Goal: Task Accomplishment & Management: Manage account settings

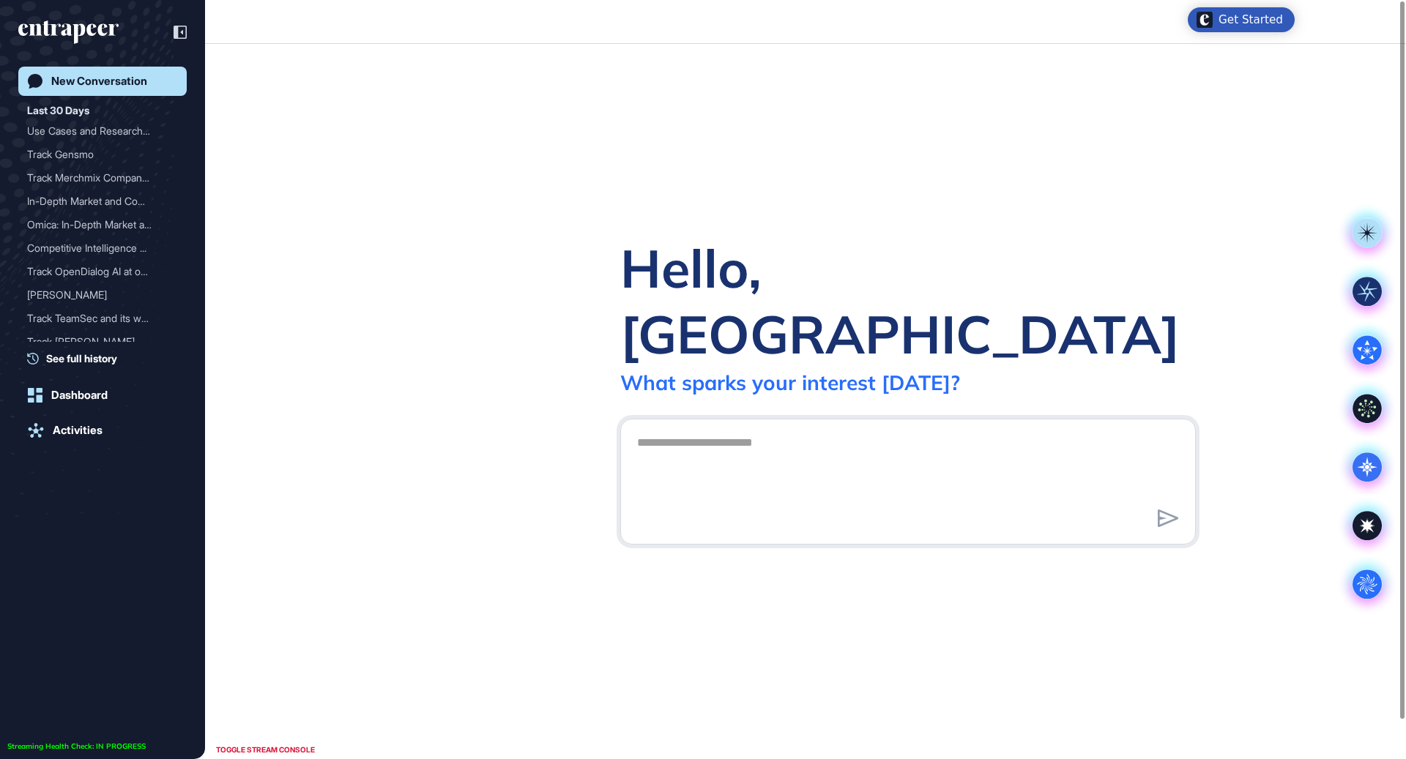
scroll to position [1, 1]
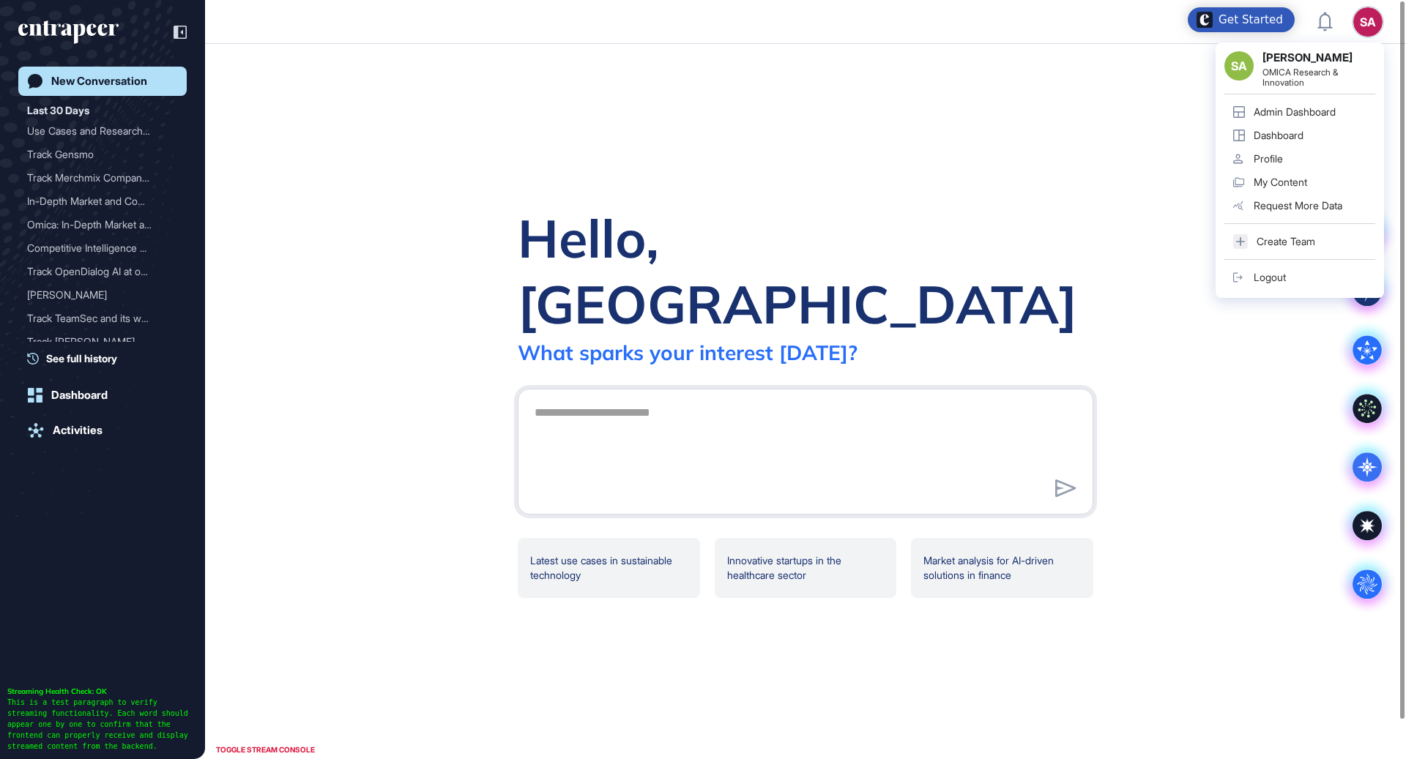
click at [1308, 113] on div "Admin Dashboard" at bounding box center [1294, 112] width 82 height 12
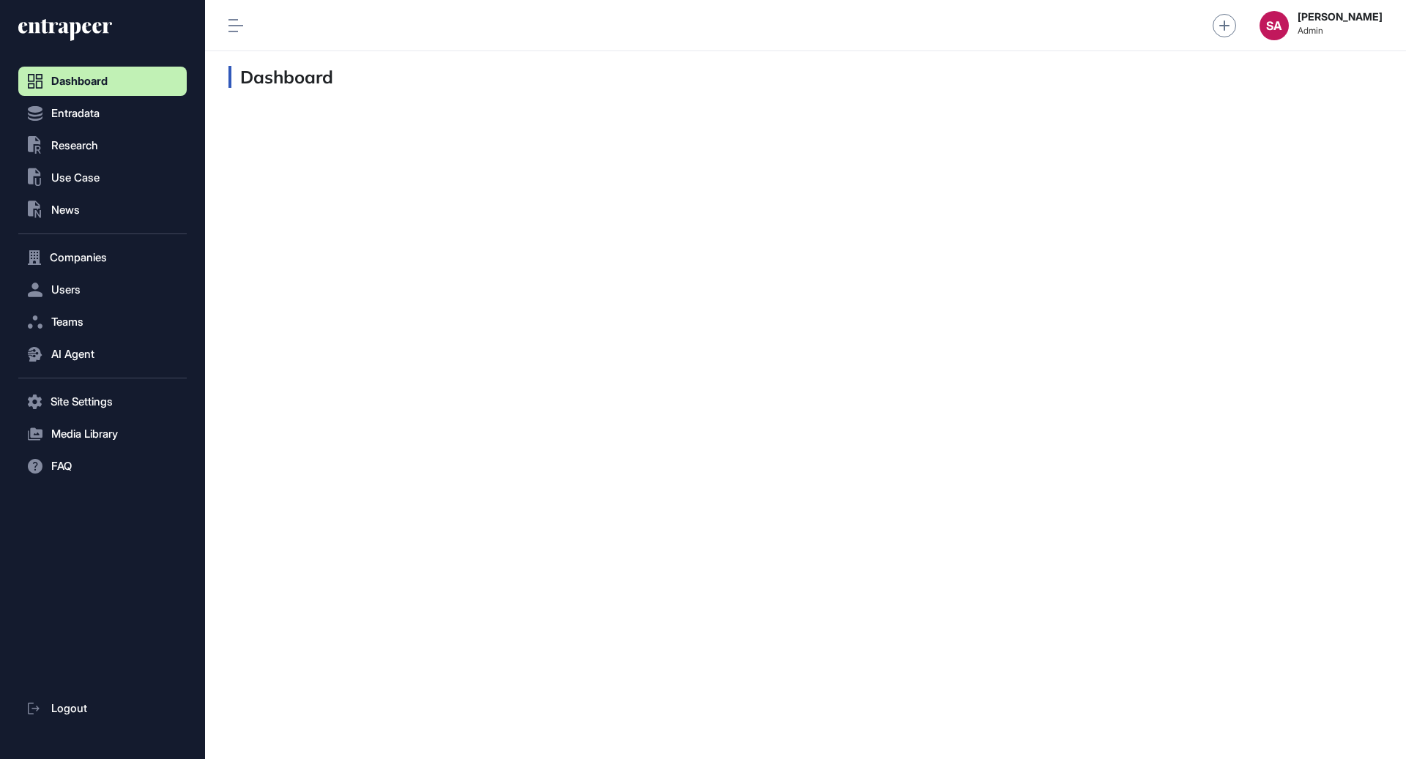
scroll to position [1, 1]
click at [96, 142] on span "Research" at bounding box center [74, 146] width 47 height 12
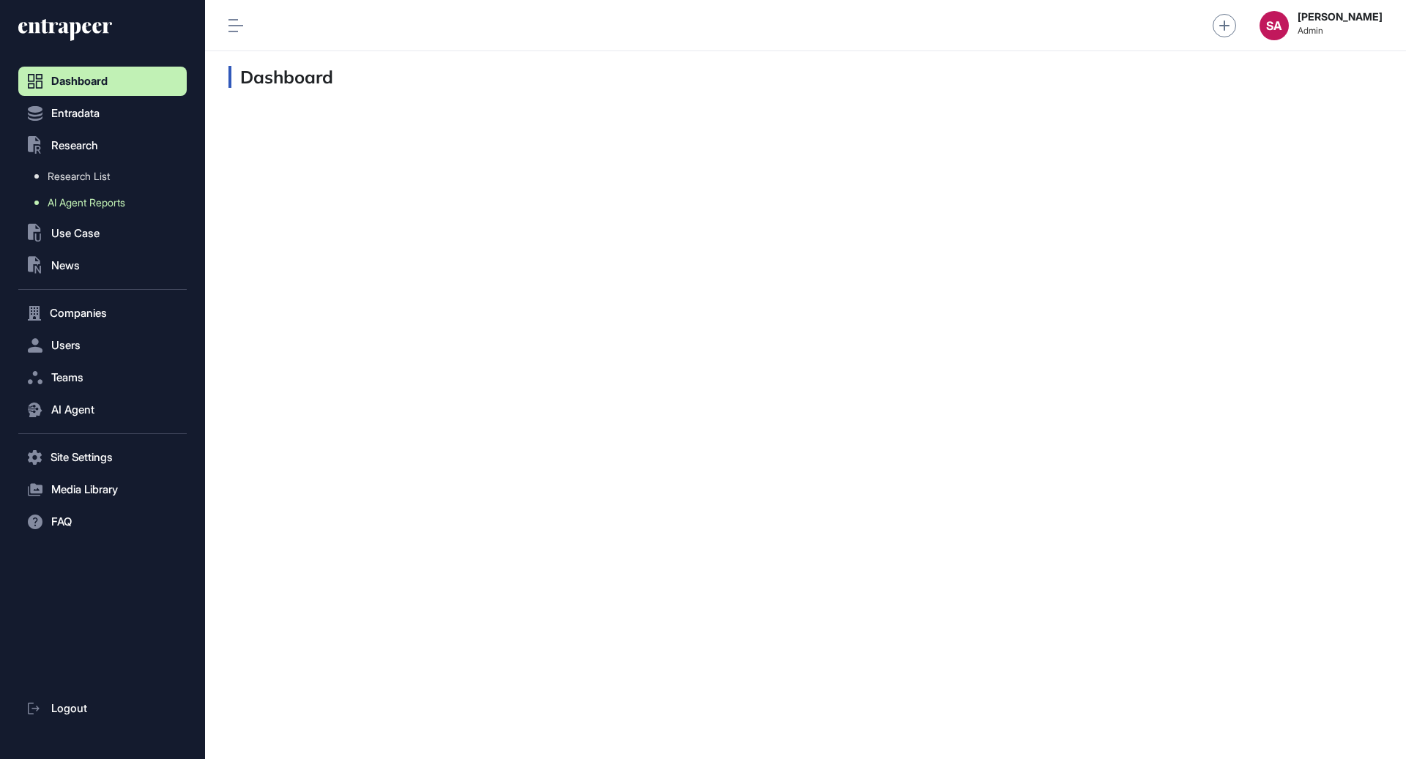
drag, startPoint x: 68, startPoint y: 204, endPoint x: 82, endPoint y: 204, distance: 13.9
click at [69, 204] on span "AI Agent Reports" at bounding box center [87, 203] width 78 height 12
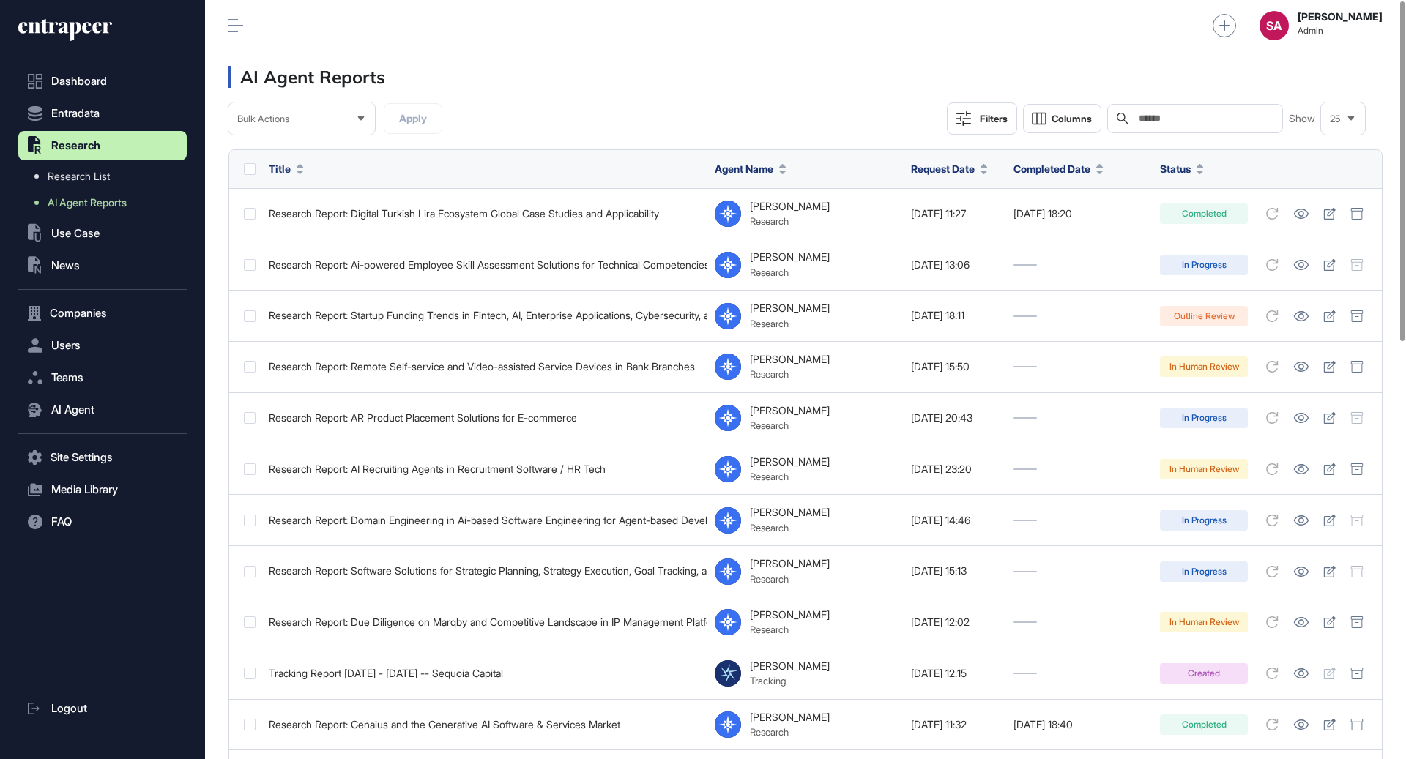
scroll to position [759, 1201]
click at [116, 409] on button "AI Agent" at bounding box center [102, 409] width 168 height 29
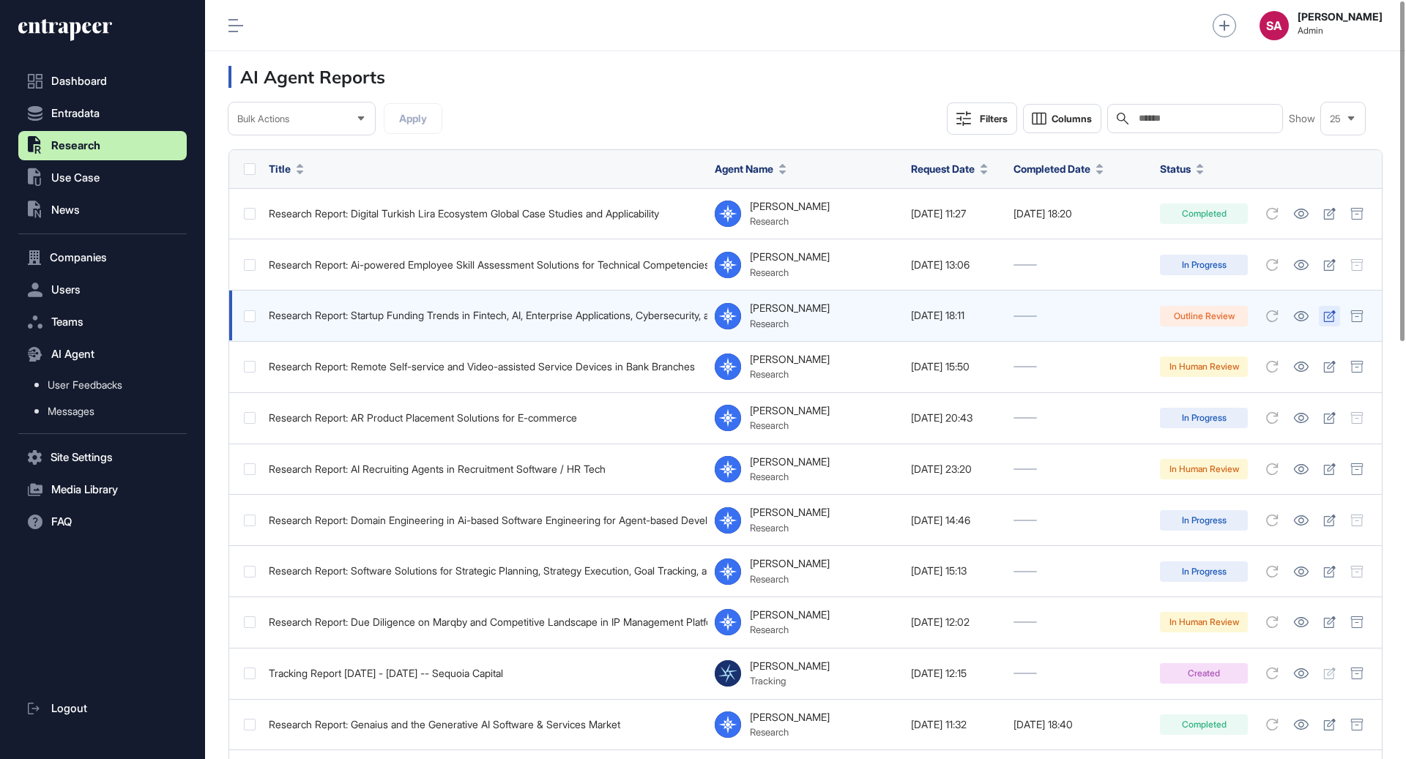
click at [1324, 317] on icon at bounding box center [1330, 316] width 12 height 12
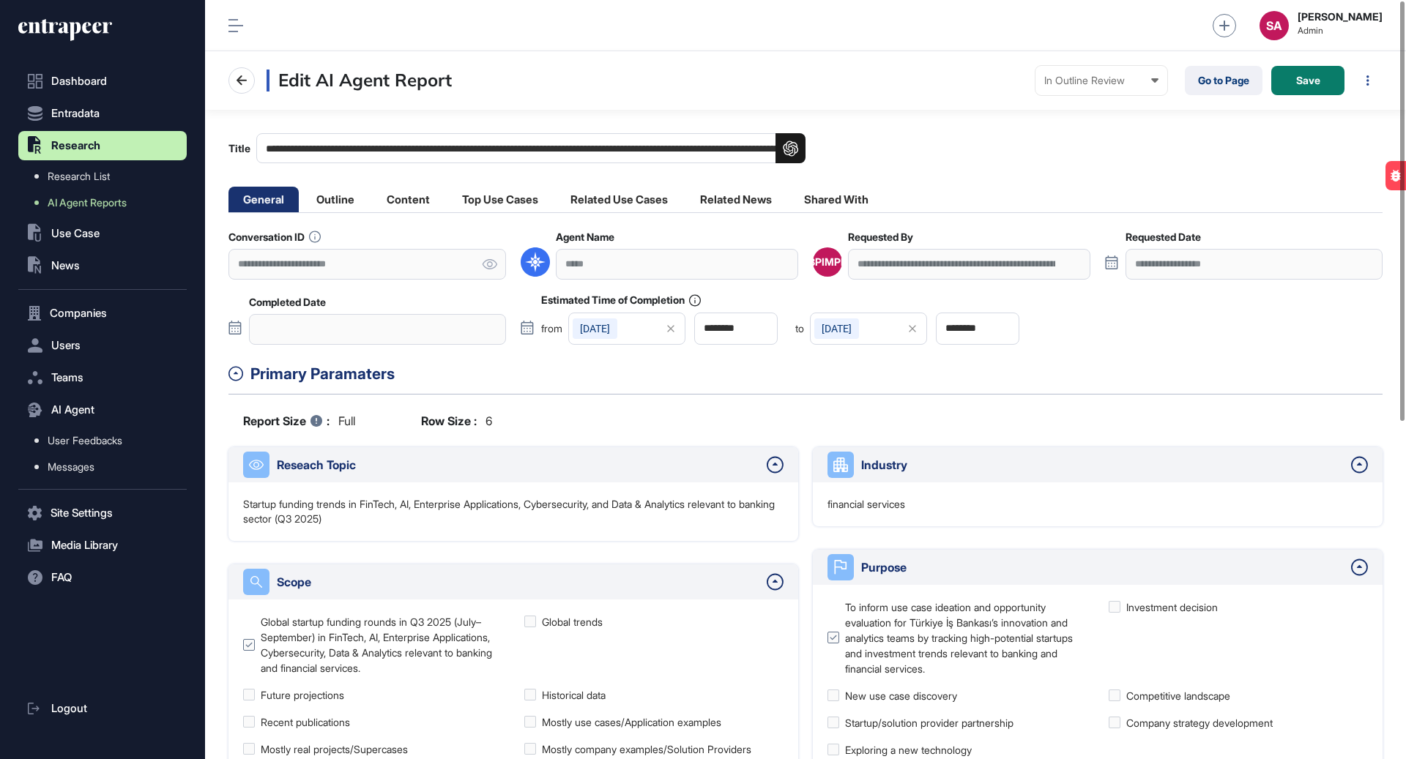
scroll to position [759, 1201]
click at [351, 195] on li "Outline" at bounding box center [335, 200] width 67 height 26
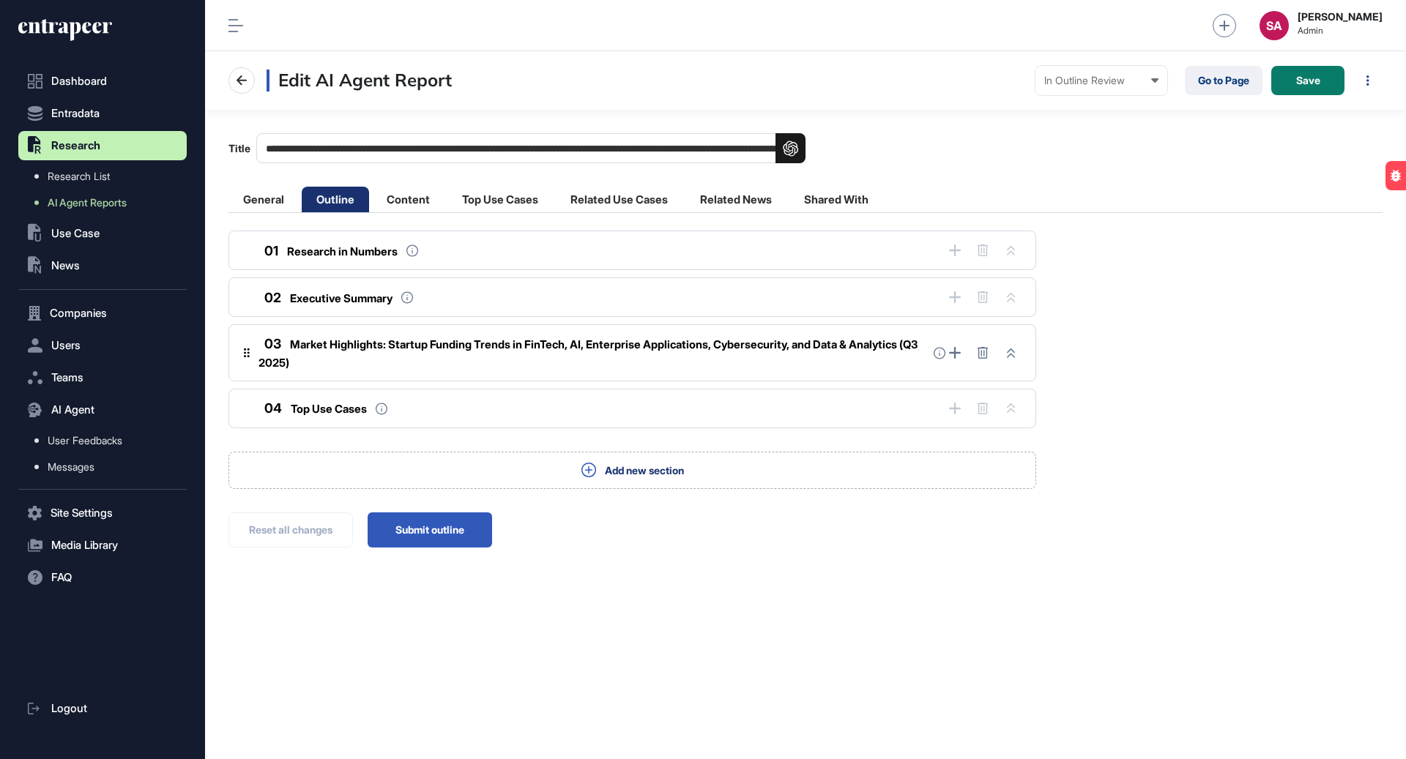
scroll to position [759, 1201]
click at [448, 527] on button "Submit outline" at bounding box center [430, 530] width 124 height 35
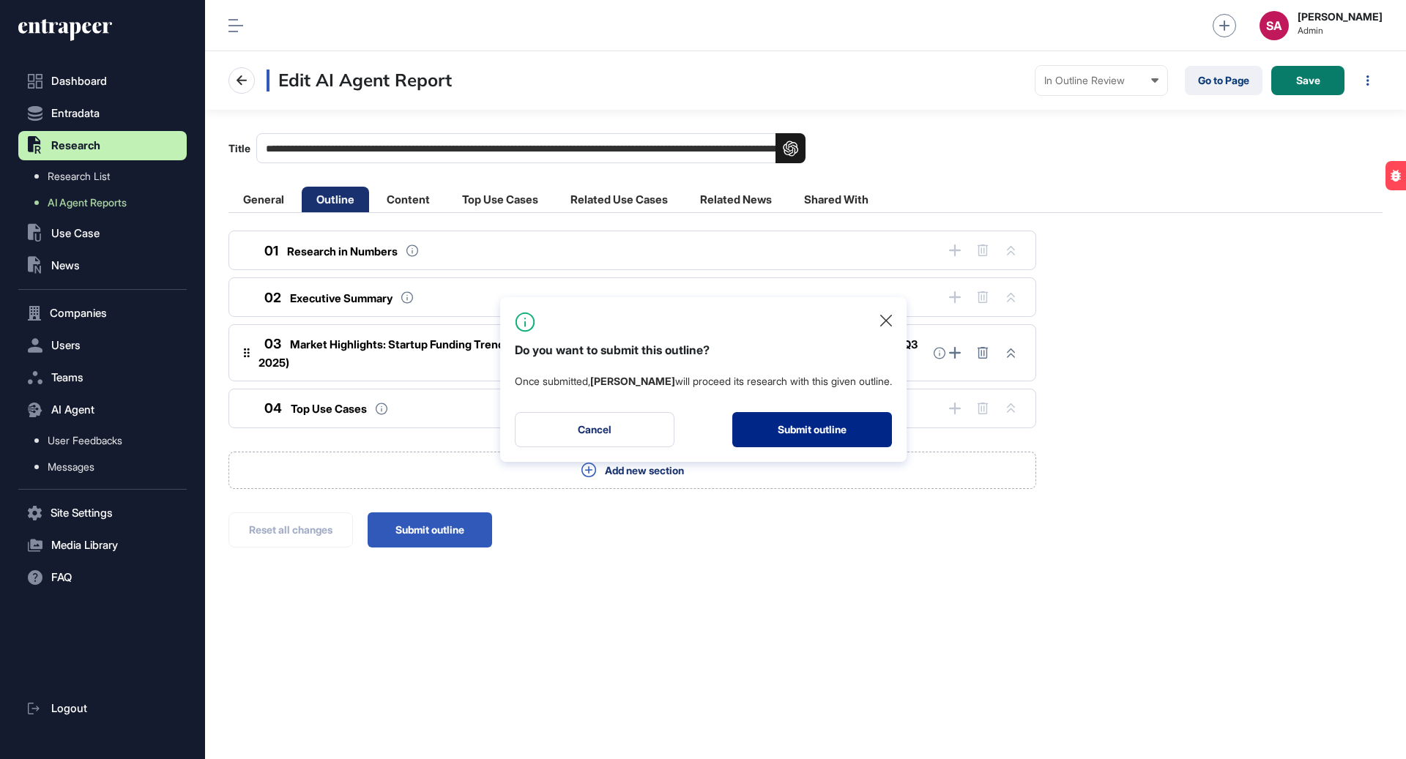
click at [786, 433] on button "Submit outline" at bounding box center [812, 429] width 160 height 35
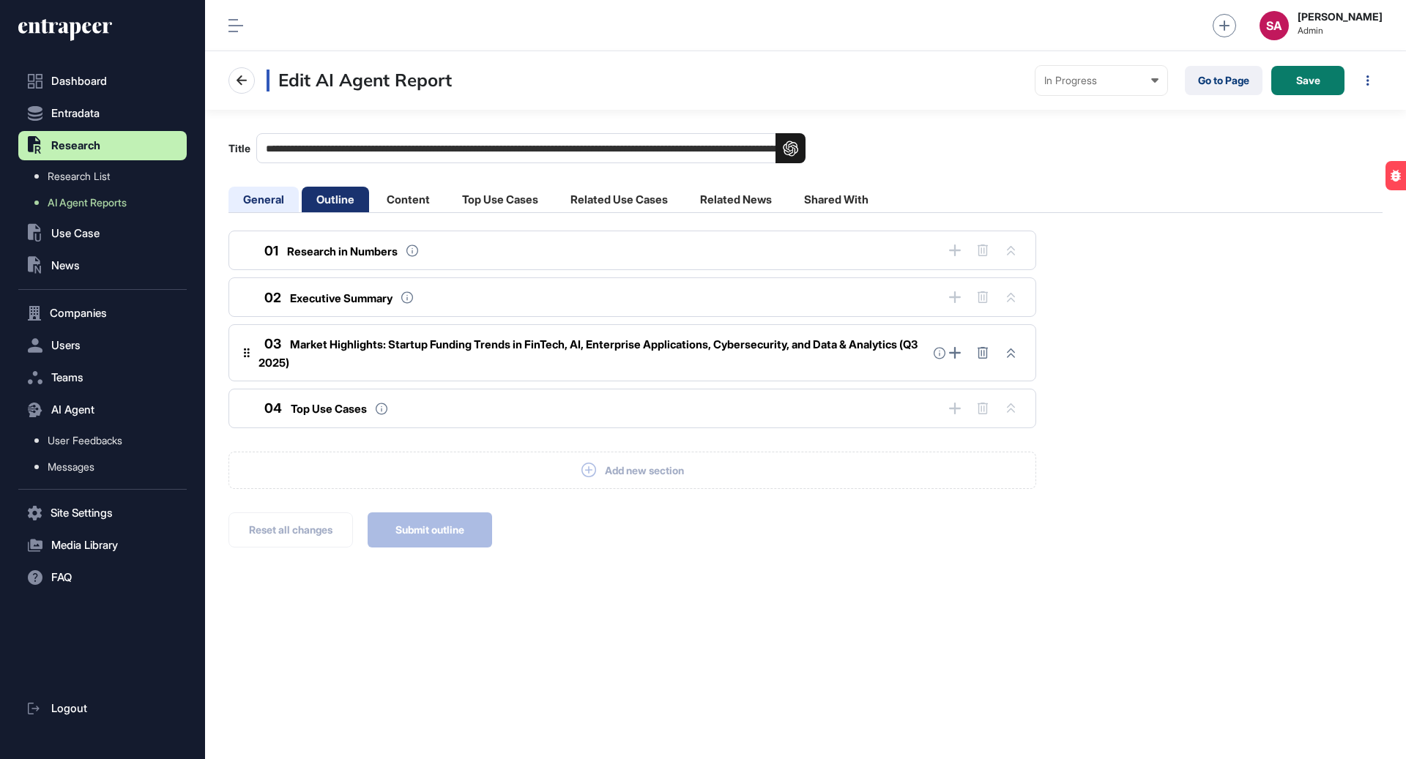
click at [283, 201] on li "General" at bounding box center [263, 200] width 70 height 26
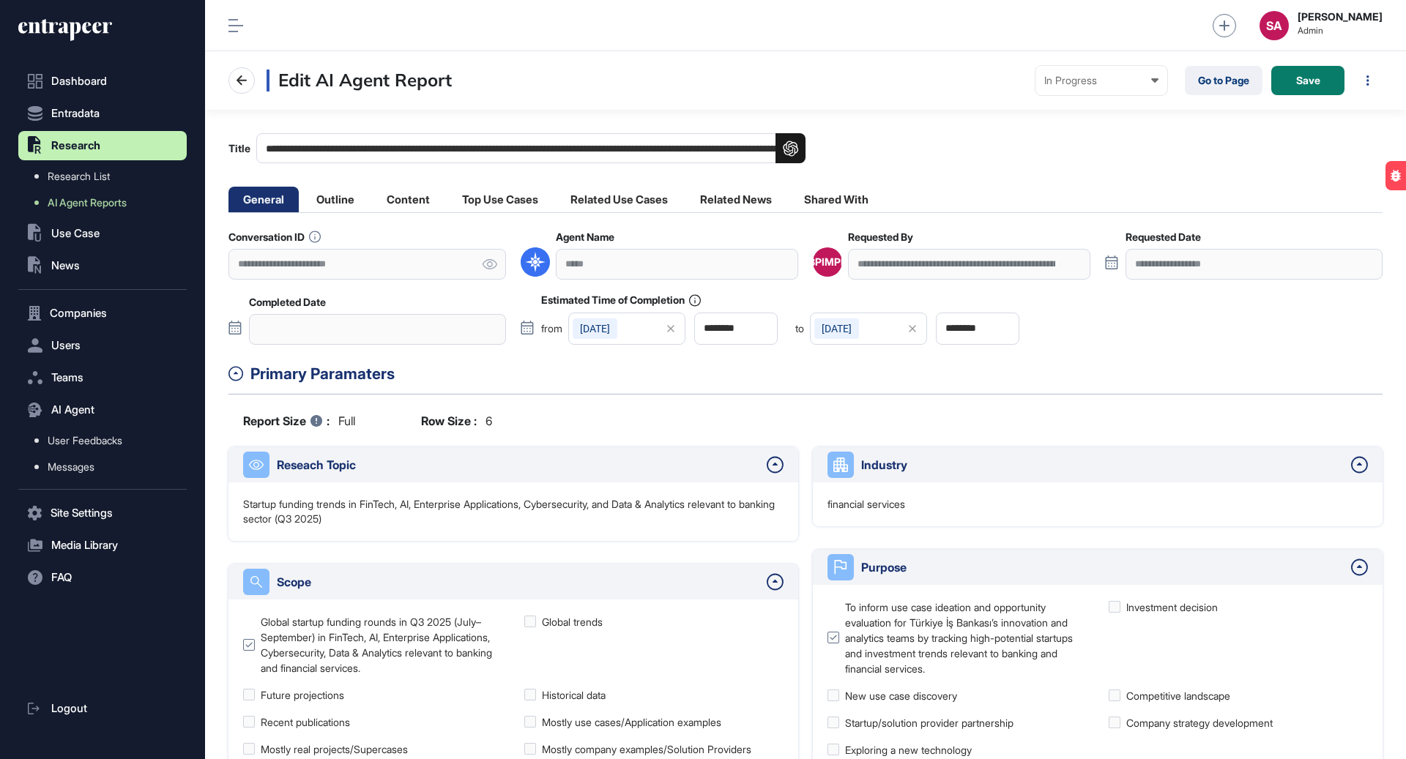
scroll to position [759, 1201]
click at [423, 191] on li "Content" at bounding box center [408, 200] width 72 height 26
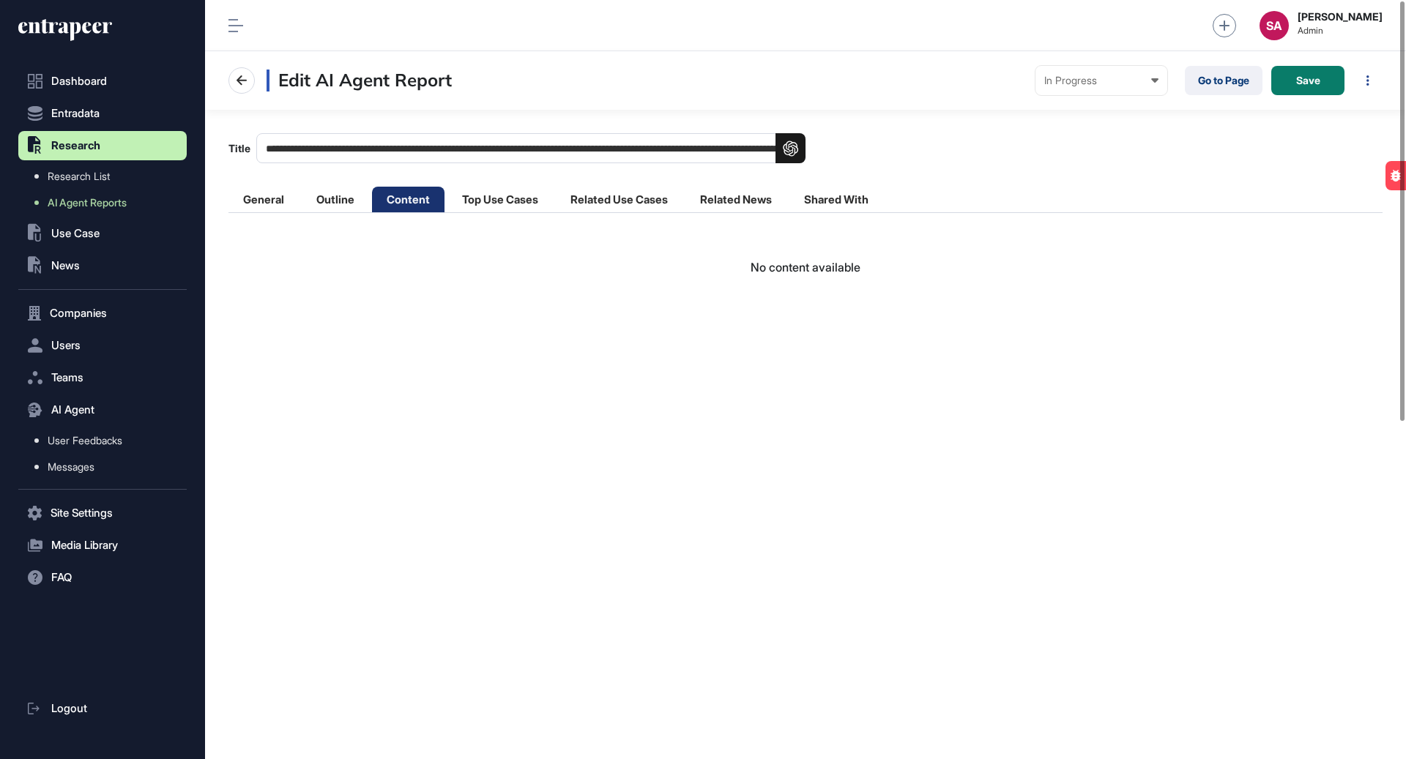
scroll to position [759, 1201]
click at [345, 187] on li "Outline" at bounding box center [335, 200] width 67 height 26
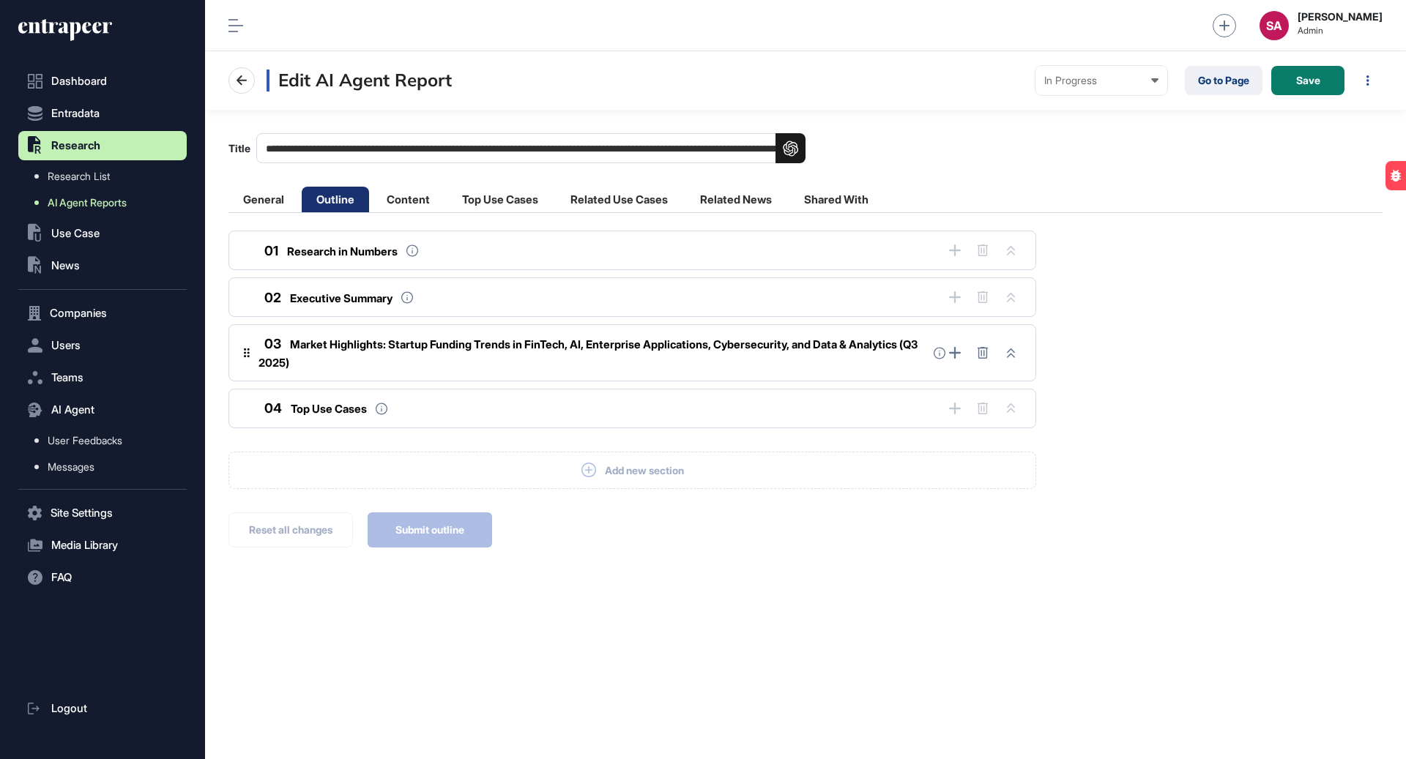
click at [110, 204] on span "AI Agent Reports" at bounding box center [87, 203] width 79 height 12
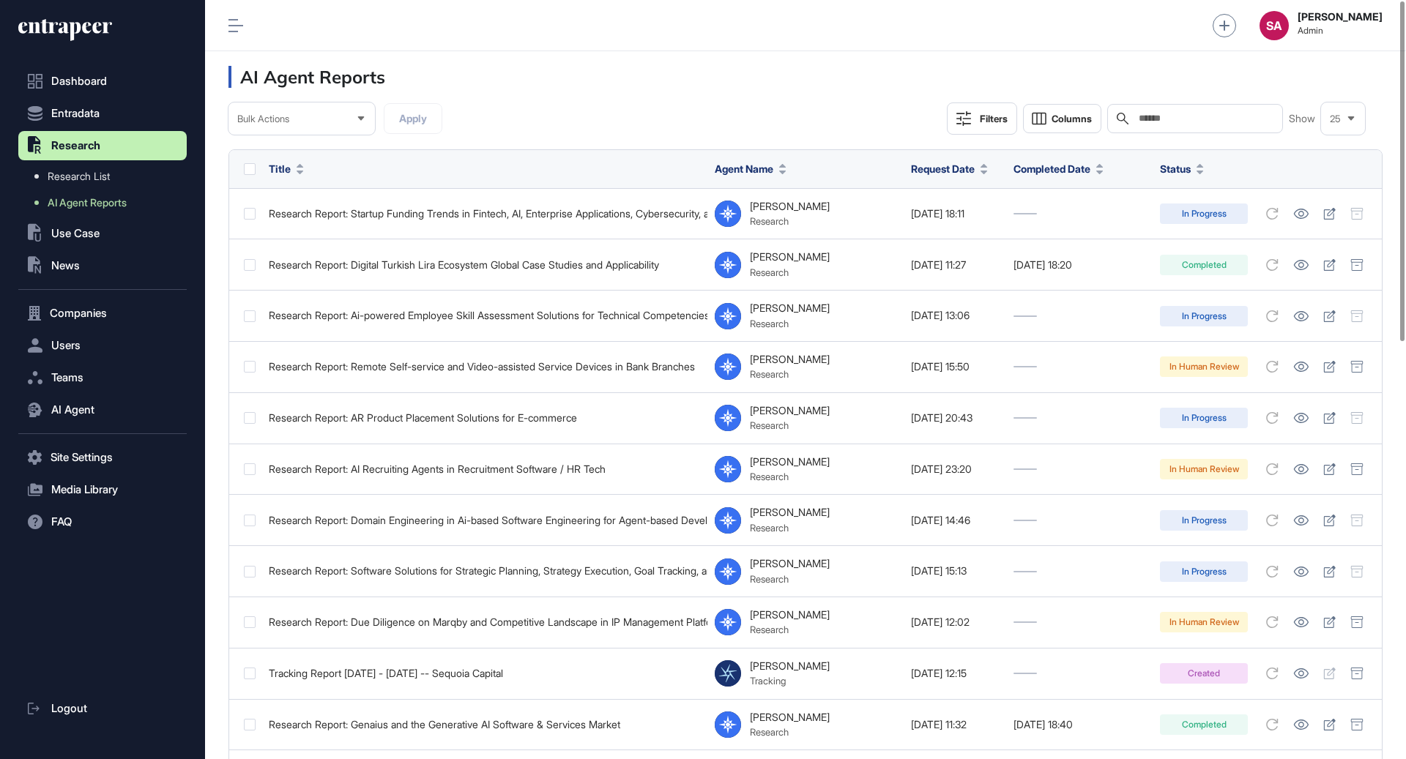
scroll to position [759, 1201]
click at [1289, 31] on div "SA" at bounding box center [1273, 25] width 29 height 29
click at [1289, 22] on div "SA" at bounding box center [1273, 25] width 29 height 29
click at [1301, 88] on span "Logout" at bounding box center [1299, 92] width 32 height 12
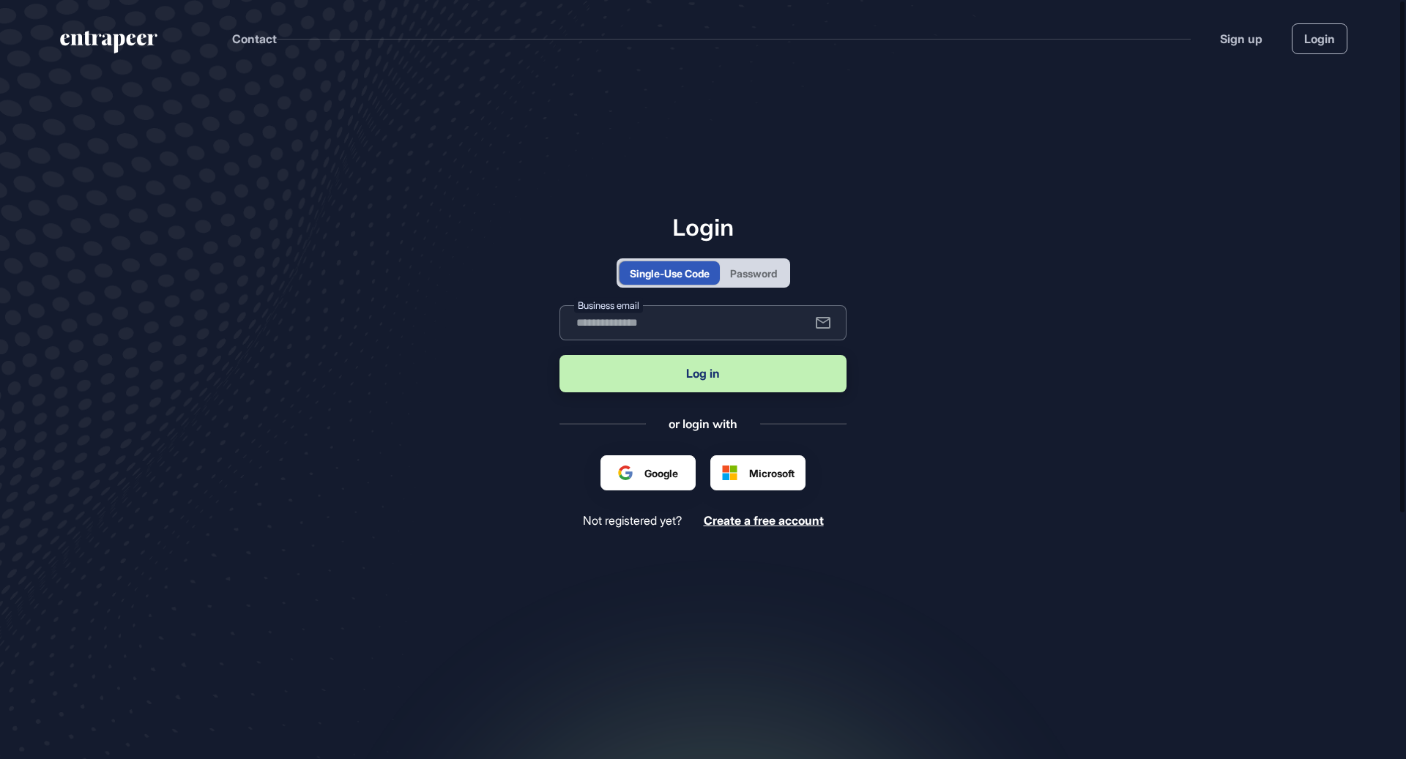
click at [716, 332] on input "text" at bounding box center [702, 322] width 287 height 35
paste input "**********"
type input "**********"
click at [714, 386] on button "Log in" at bounding box center [702, 373] width 287 height 37
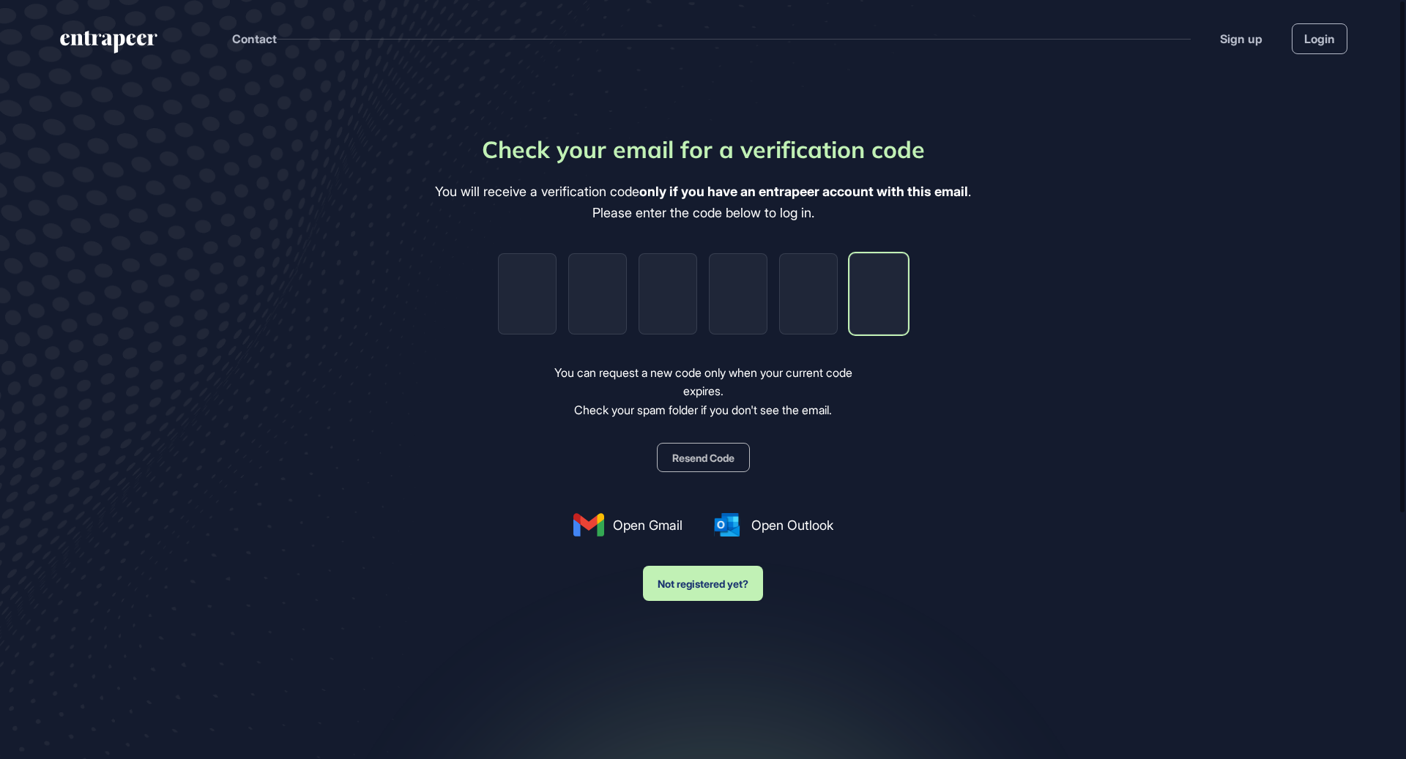
paste input "*"
type input "*"
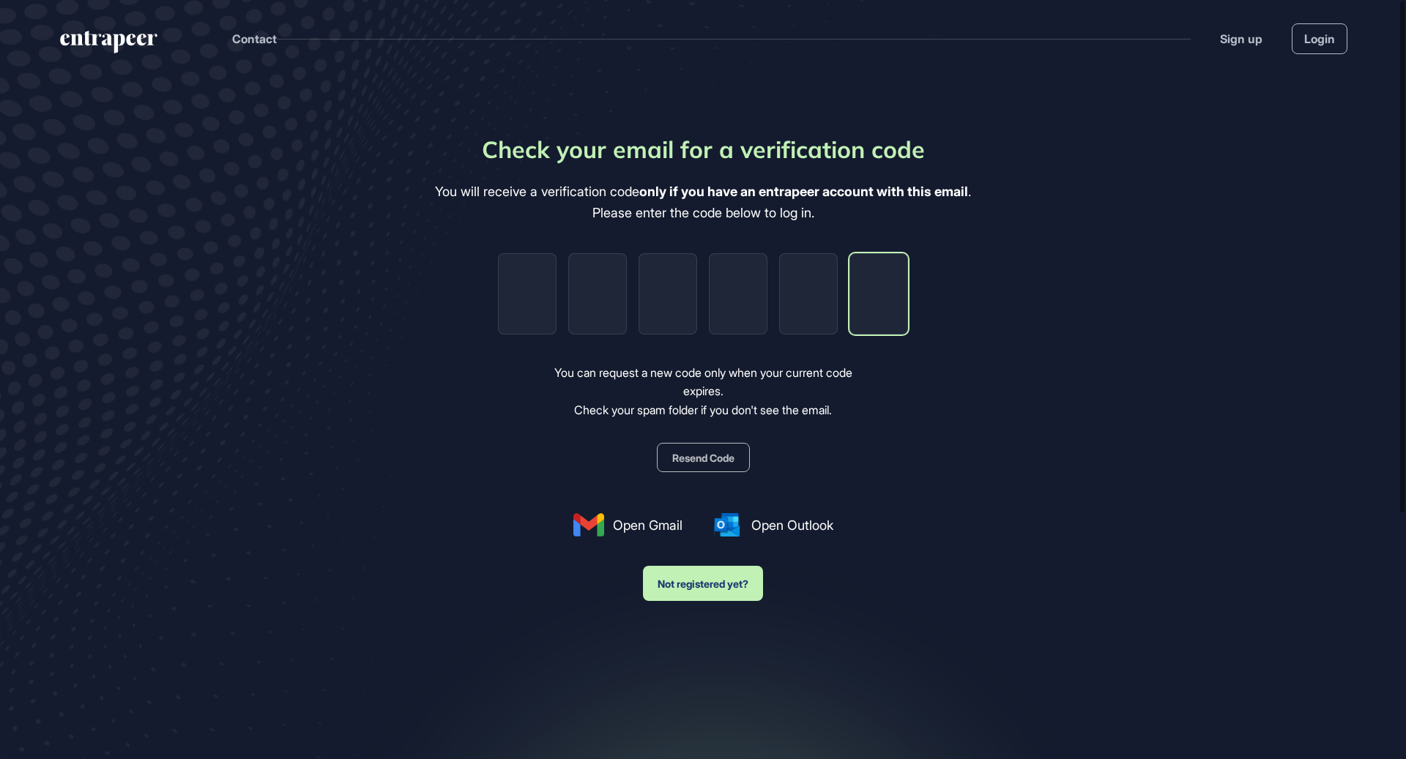
type input "*"
